Goal: Task Accomplishment & Management: Manage account settings

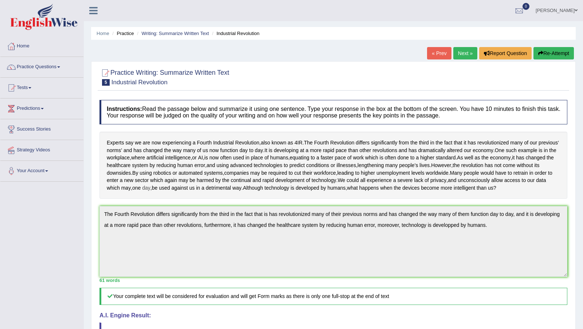
click at [272, 196] on div "Instructions: Read the passage below and summarize it using one sentence. Type …" at bounding box center [334, 258] width 472 height 325
click at [63, 15] on img at bounding box center [43, 17] width 67 height 26
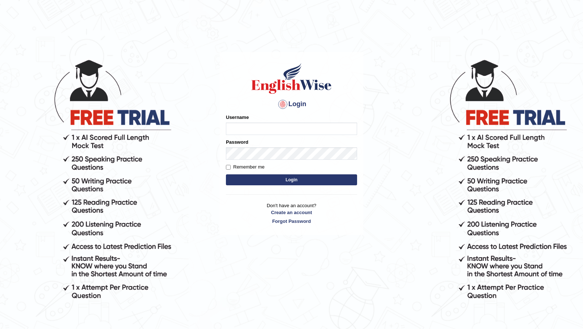
type input "francoisD"
click at [287, 179] on button "Login" at bounding box center [291, 179] width 131 height 11
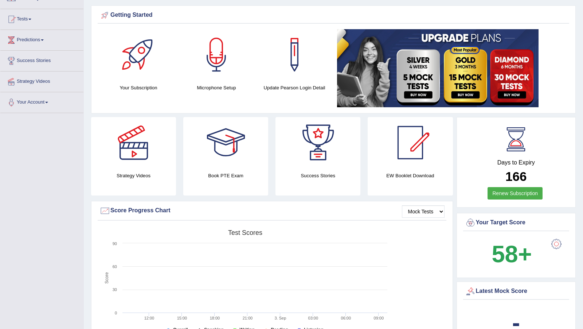
scroll to position [71, 0]
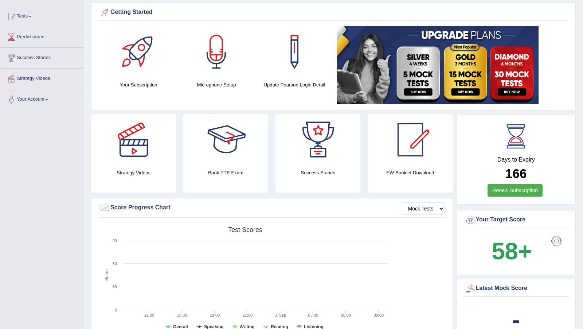
click at [228, 151] on div at bounding box center [225, 139] width 51 height 51
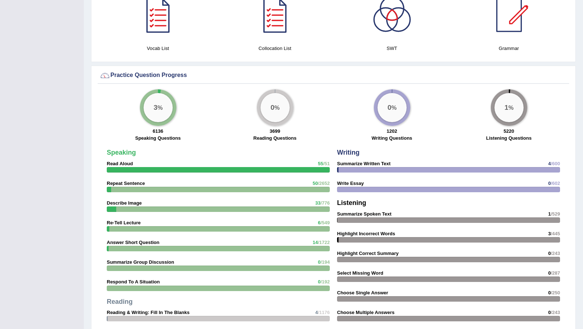
scroll to position [473, 0]
